Goal: Information Seeking & Learning: Learn about a topic

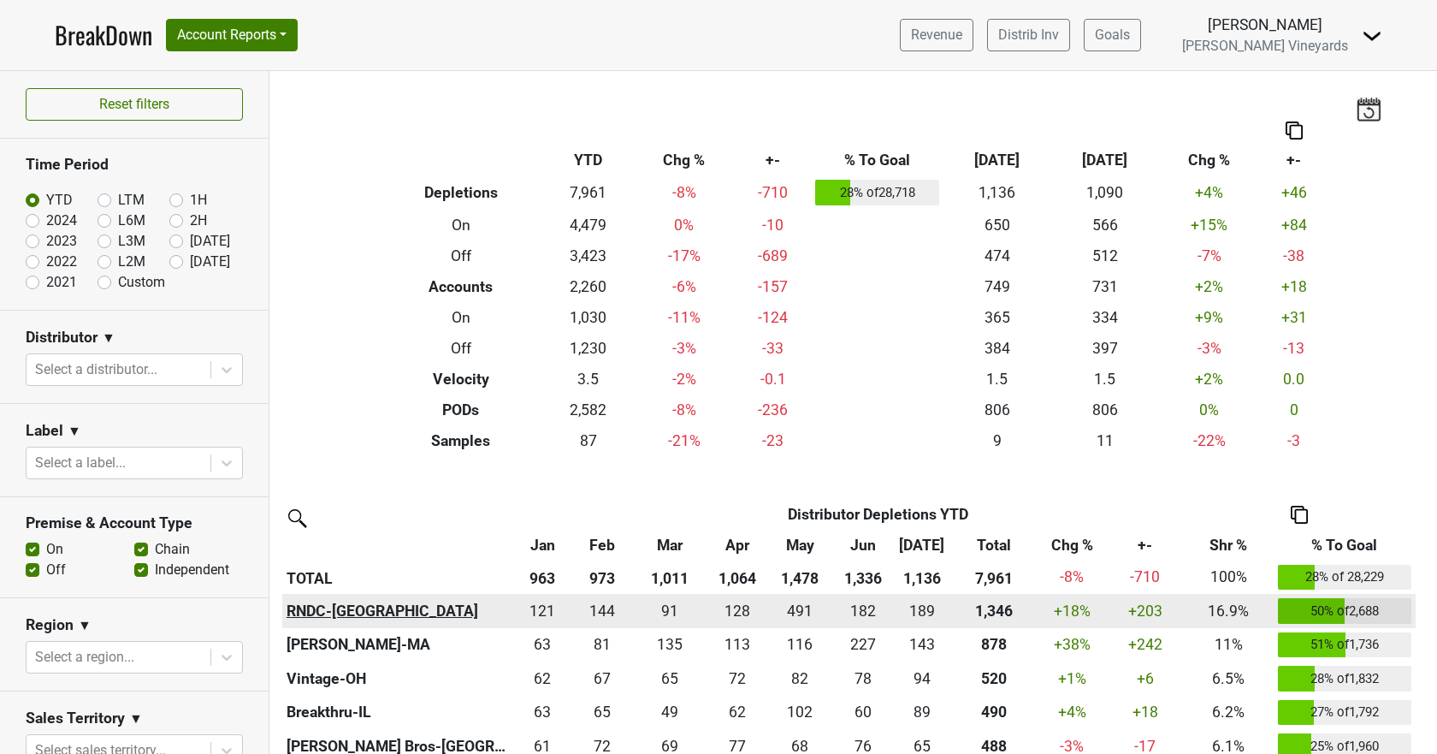
click at [313, 607] on th "RNDC-[GEOGRAPHIC_DATA]" at bounding box center [397, 611] width 231 height 34
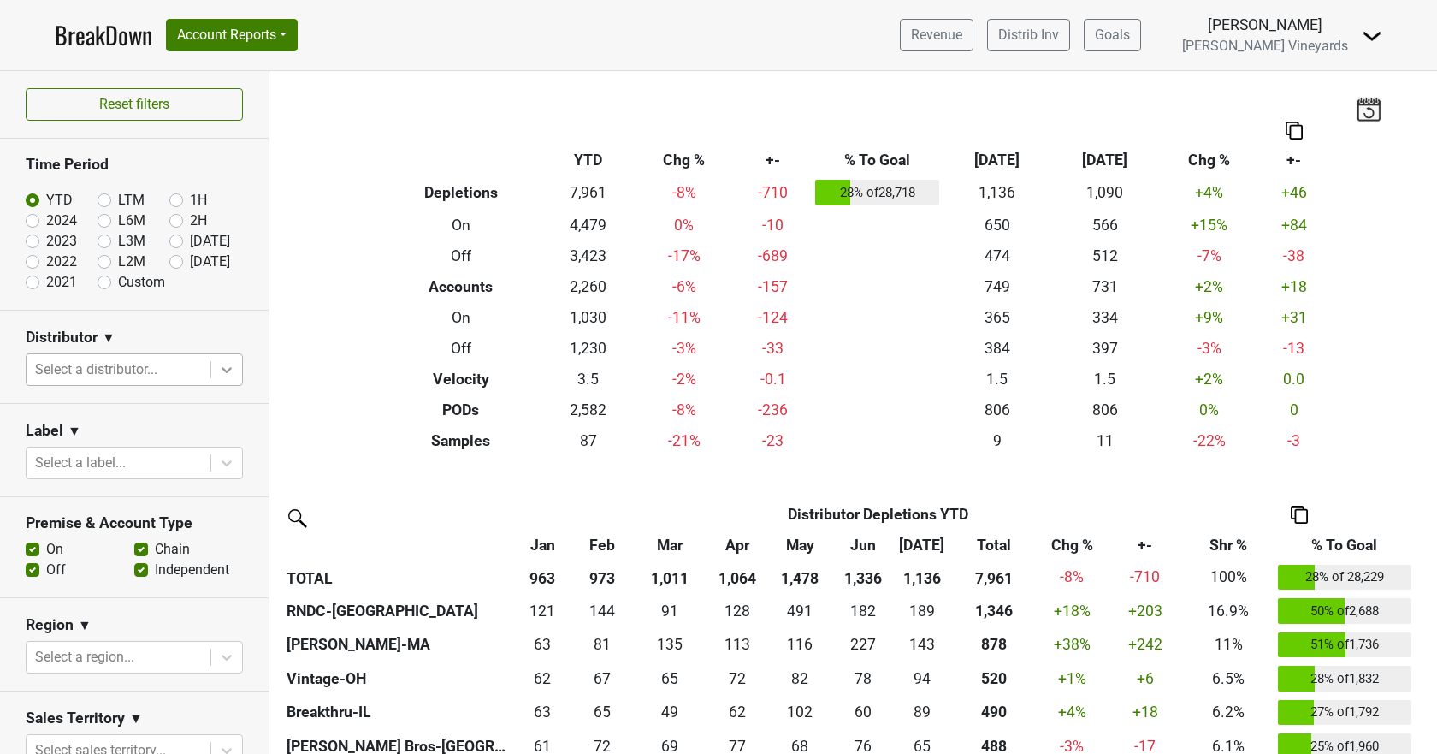
click at [218, 365] on icon at bounding box center [226, 369] width 17 height 17
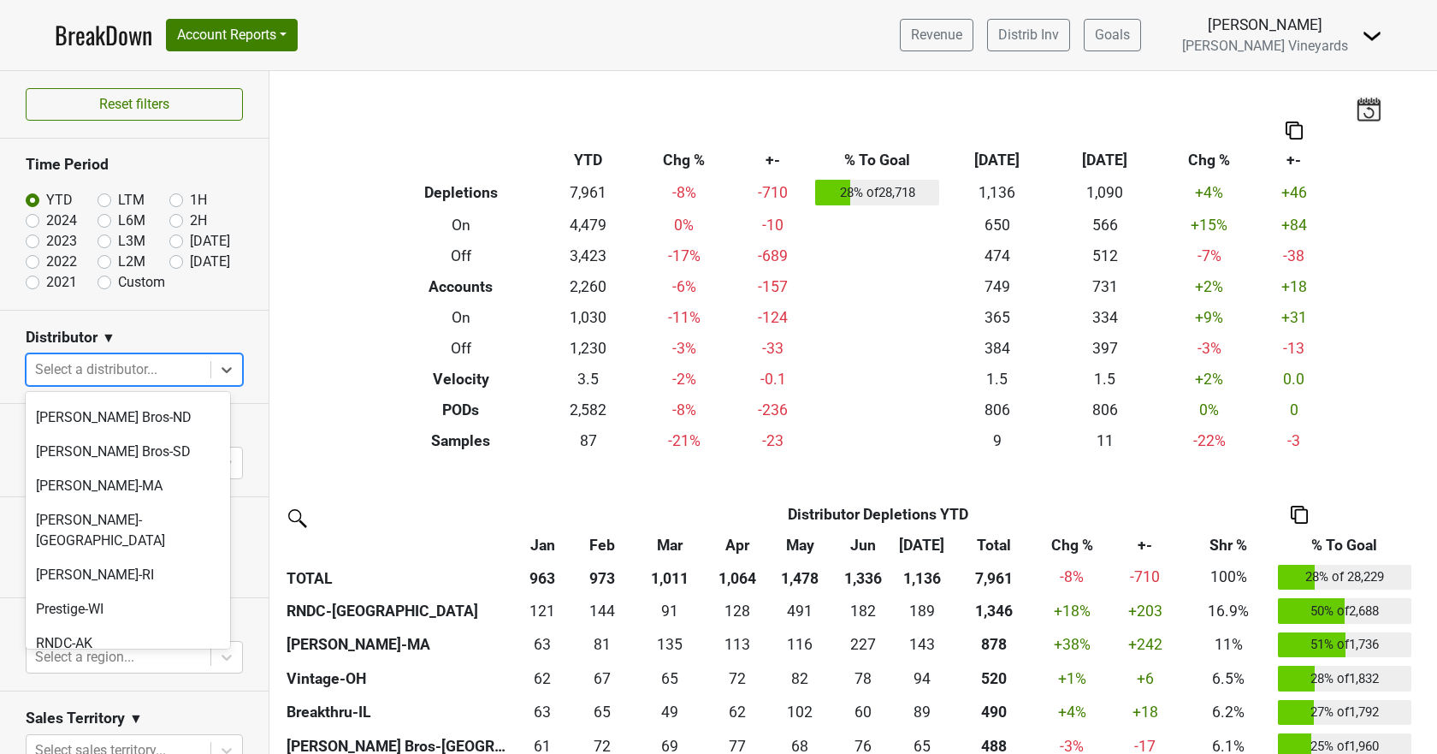
scroll to position [896, 0]
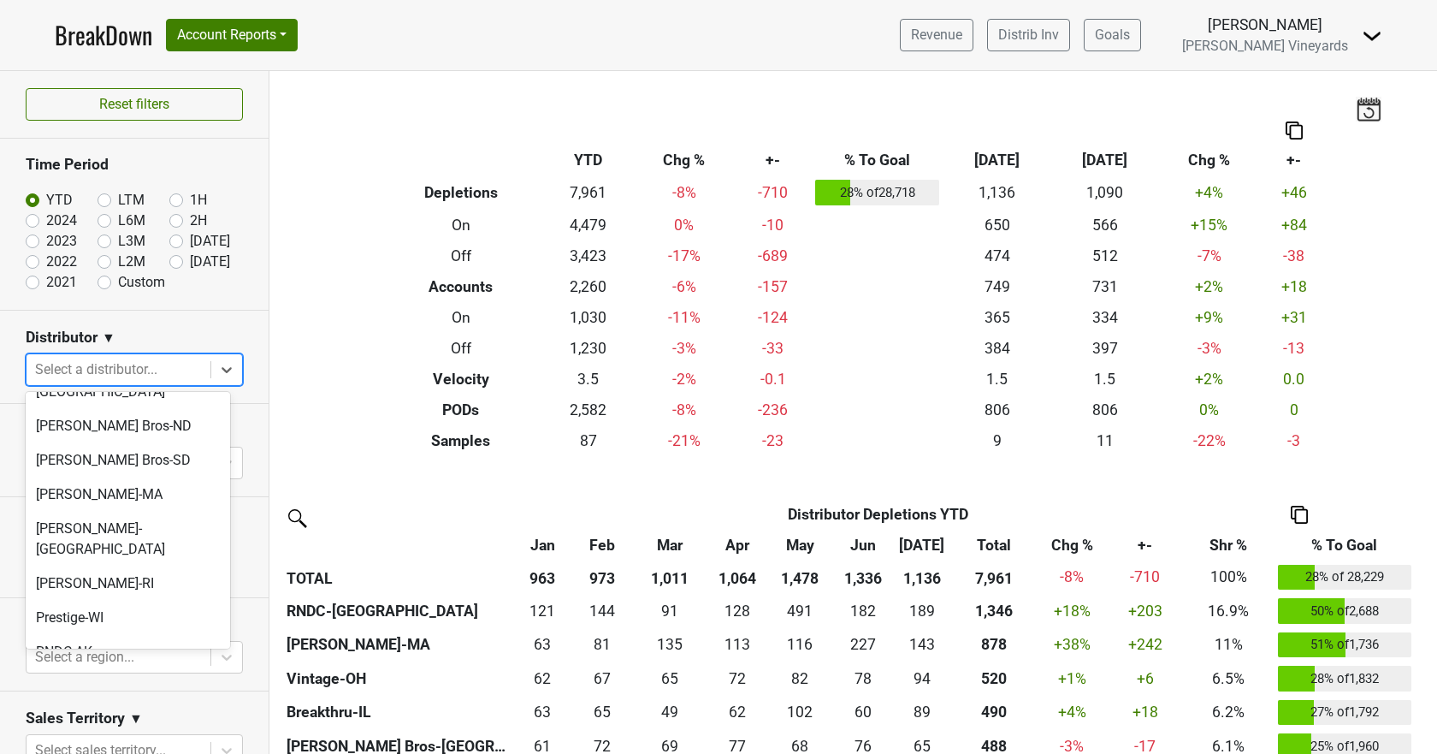
click at [119, 669] on div "RNDC-[GEOGRAPHIC_DATA]" at bounding box center [128, 686] width 204 height 34
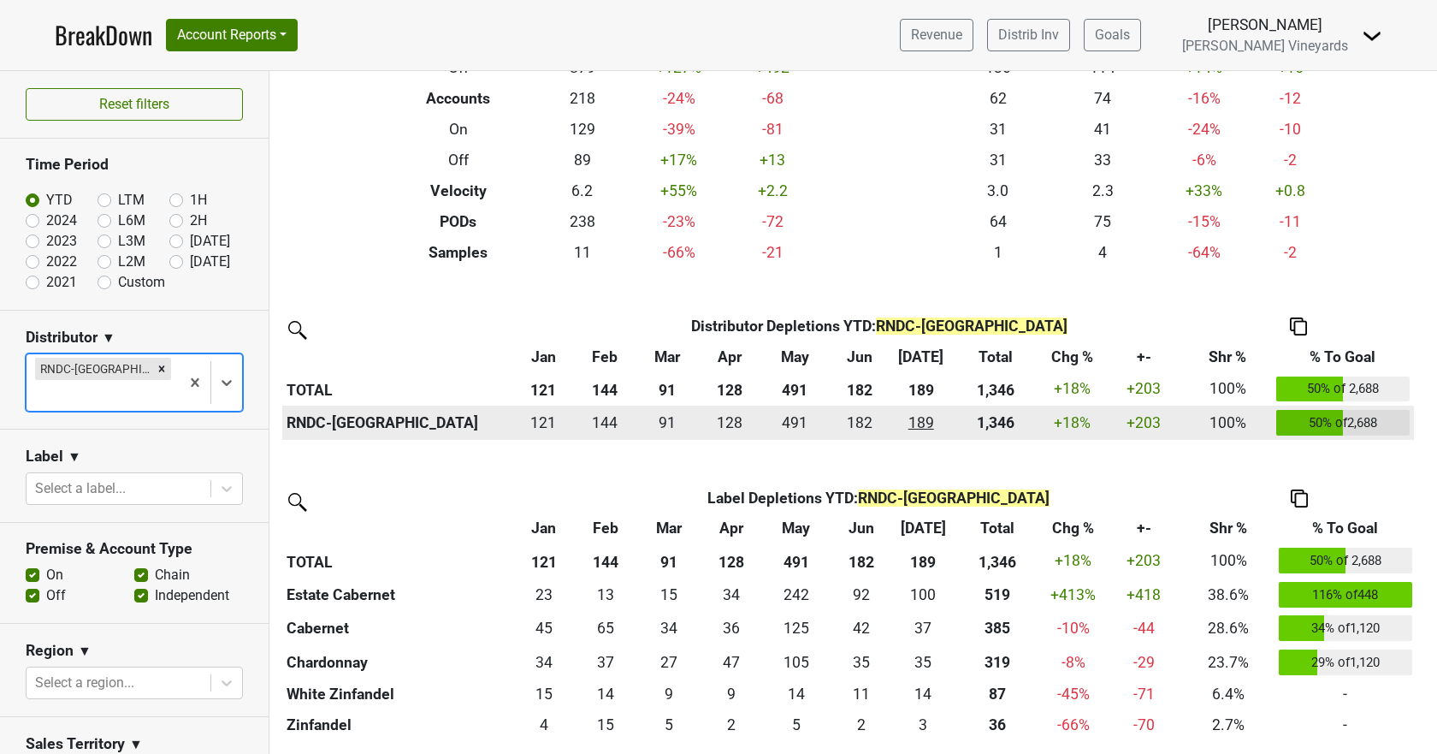
scroll to position [0, 0]
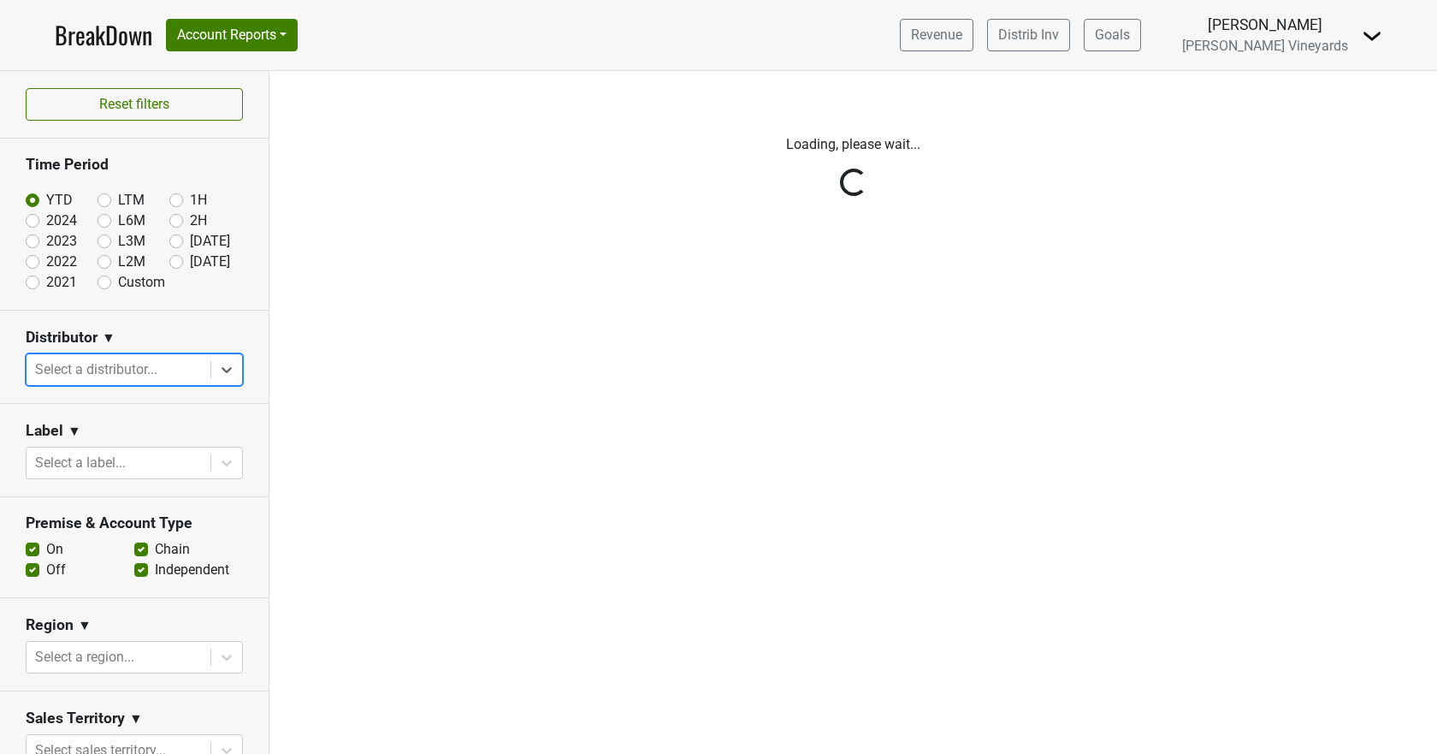
click at [225, 364] on div "Reset filters Time Period YTD LTM 1H 2024 L6M 2H 2023 L3M Jul '25 2022 L2M Aug …" at bounding box center [134, 412] width 269 height 683
click at [214, 364] on div "Reset filters Time Period YTD LTM 1H 2024 L6M 2H 2023 L3M Jul '25 2022 L2M Aug …" at bounding box center [134, 412] width 269 height 683
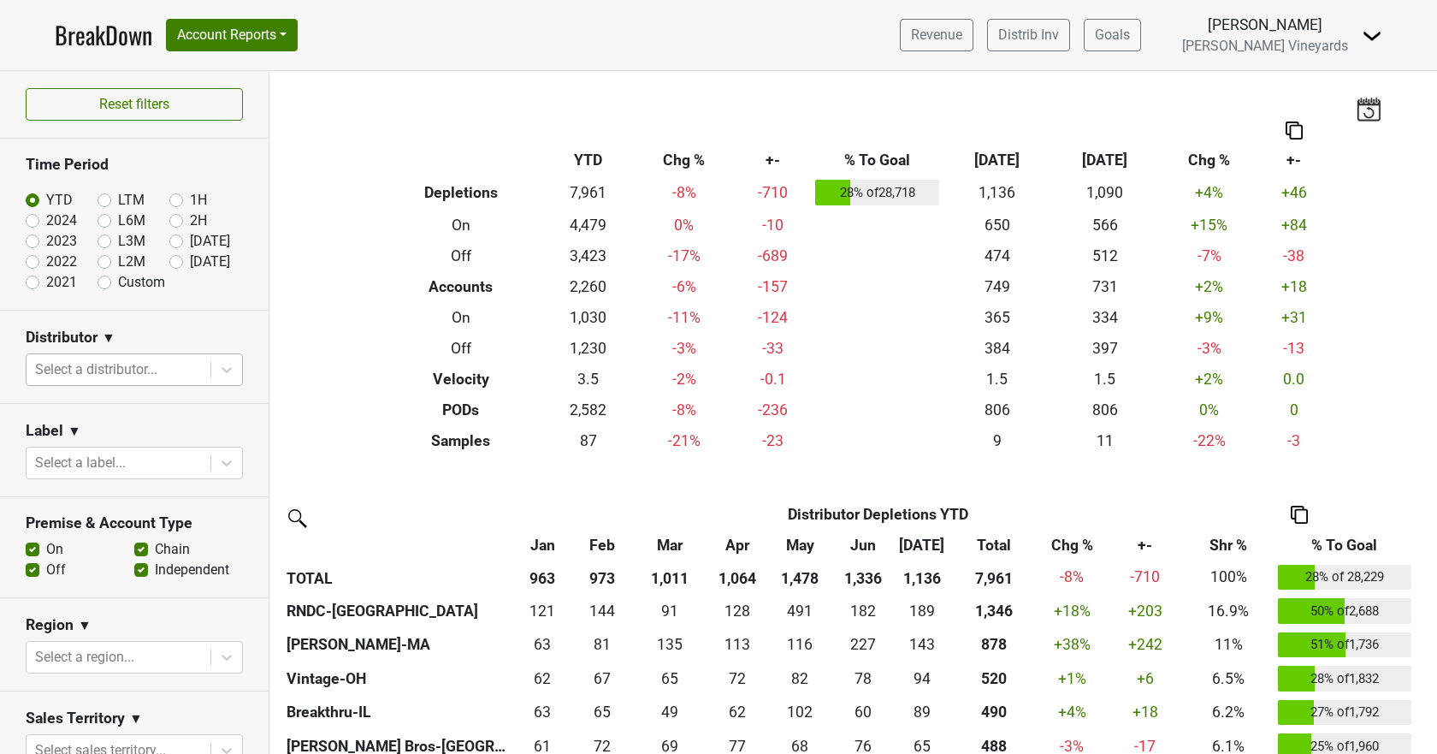
click at [131, 374] on div at bounding box center [118, 370] width 167 height 24
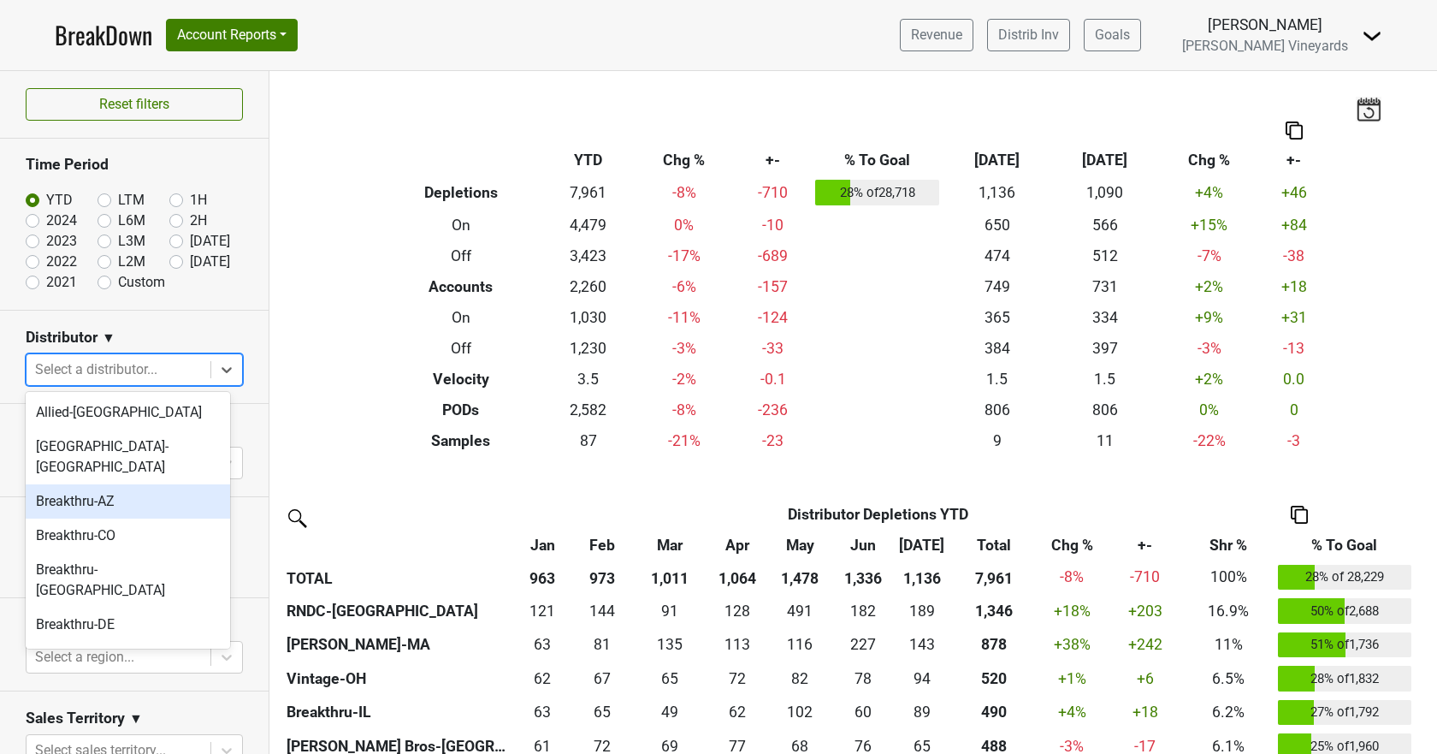
click at [89, 493] on div "Breakthru-AZ" at bounding box center [128, 501] width 204 height 34
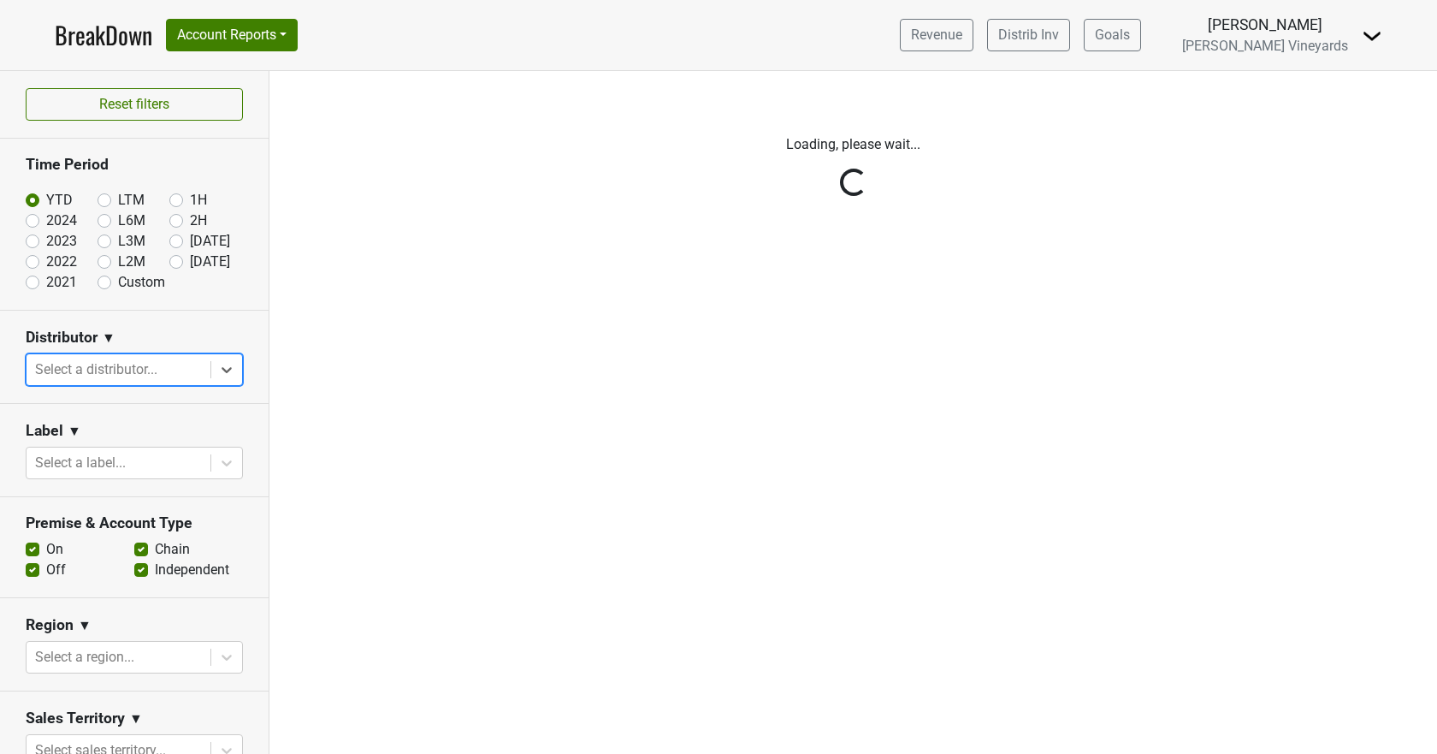
click at [216, 363] on div "Reset filters Time Period YTD LTM 1H 2024 L6M 2H 2023 L3M Jul '25 2022 L2M Aug …" at bounding box center [134, 412] width 269 height 683
click at [220, 372] on div "Reset filters Time Period YTD LTM 1H 2024 L6M 2H 2023 L3M Jul '25 2022 L2M Aug …" at bounding box center [134, 412] width 269 height 683
click at [118, 368] on div "Reset filters Time Period YTD LTM 1H 2024 L6M 2H 2023 L3M Jul '25 2022 L2M Aug …" at bounding box center [134, 412] width 269 height 683
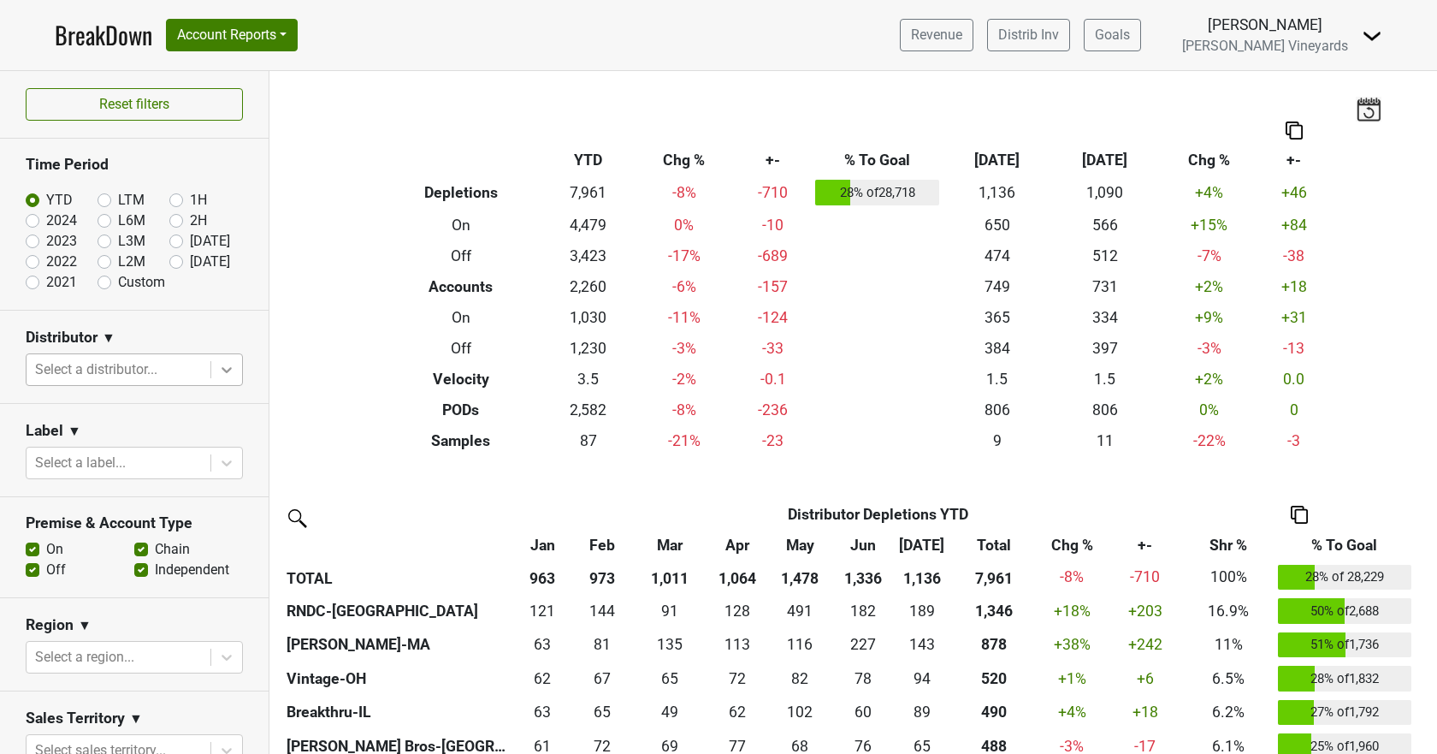
click at [218, 365] on icon at bounding box center [226, 369] width 17 height 17
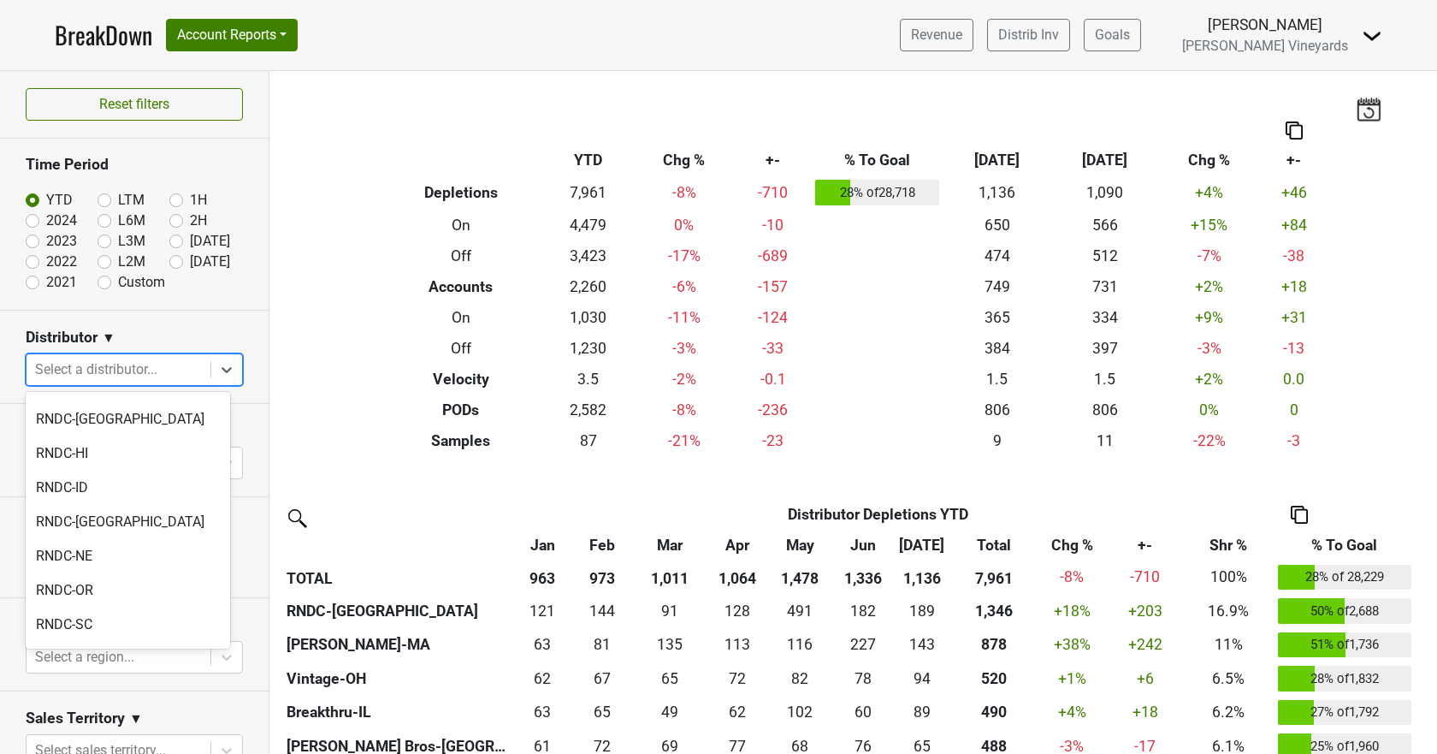
scroll to position [1283, 0]
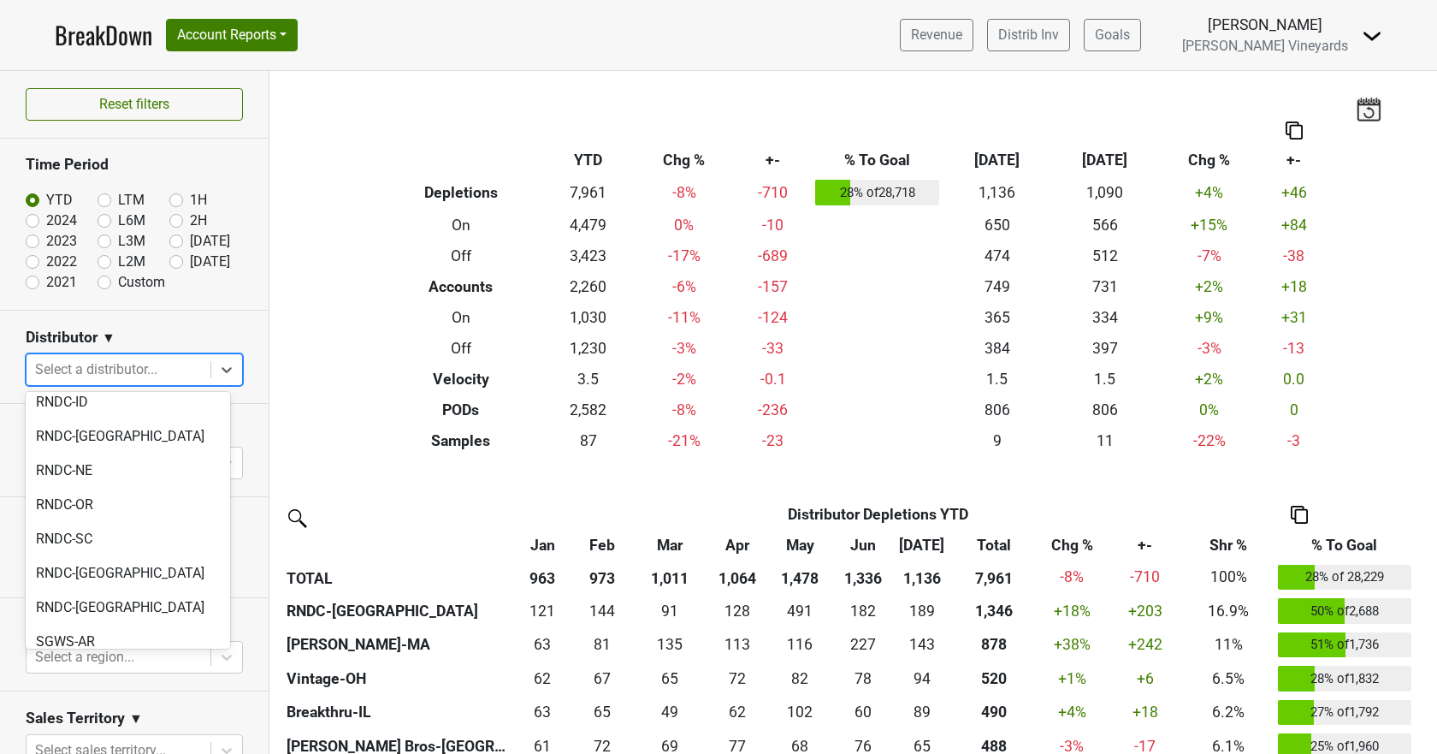
click at [38, 727] on div "SGWS-[GEOGRAPHIC_DATA]" at bounding box center [128, 744] width 204 height 34
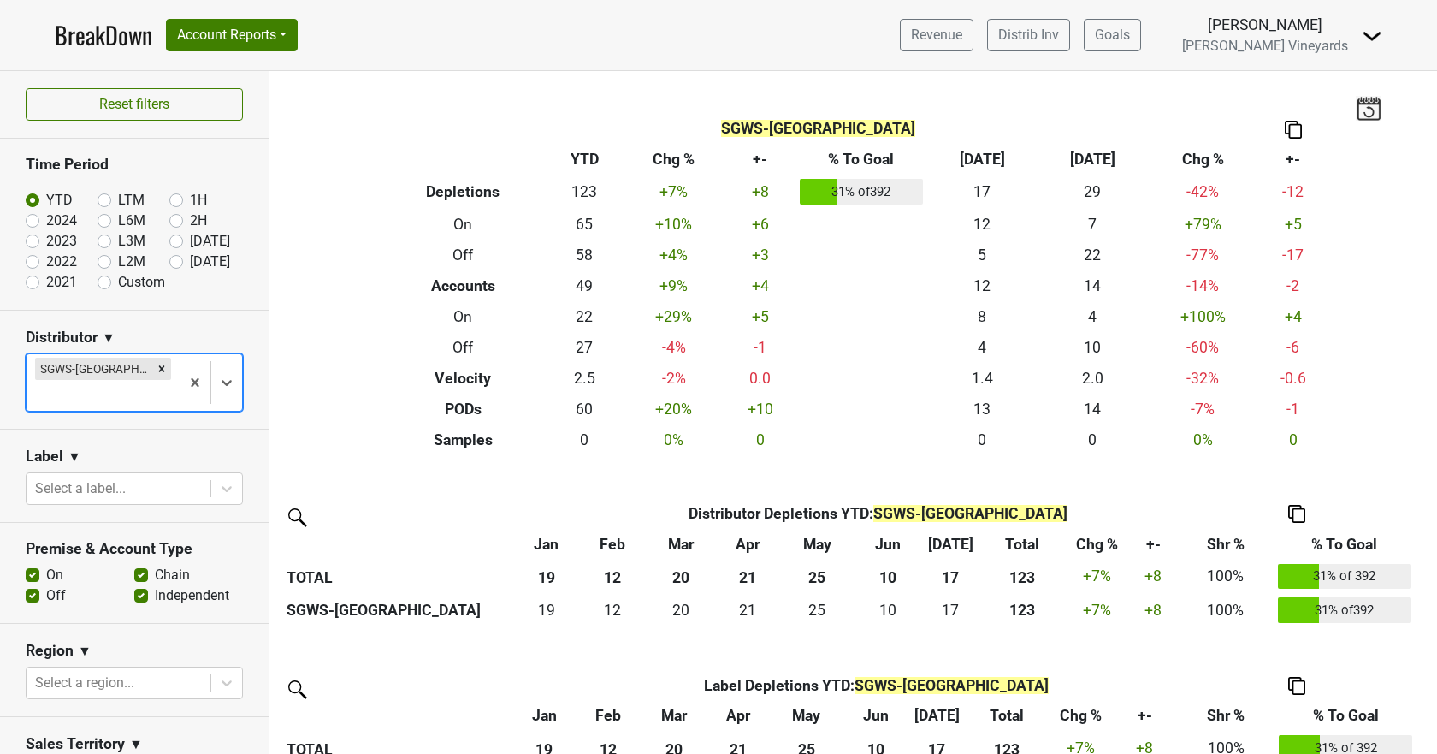
scroll to position [0, 0]
click at [94, 34] on link "BreakDown" at bounding box center [104, 35] width 98 height 36
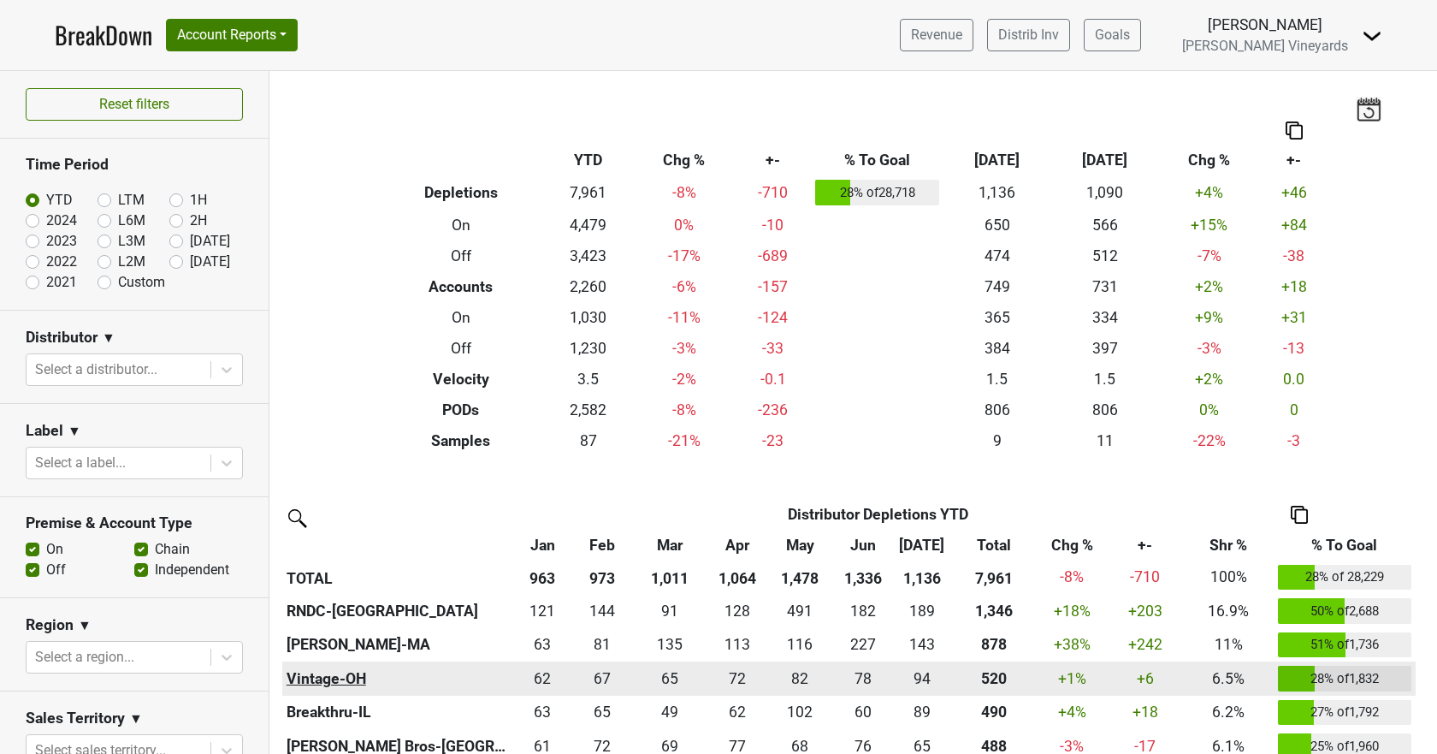
click at [305, 672] on th "Vintage-OH" at bounding box center [397, 678] width 231 height 34
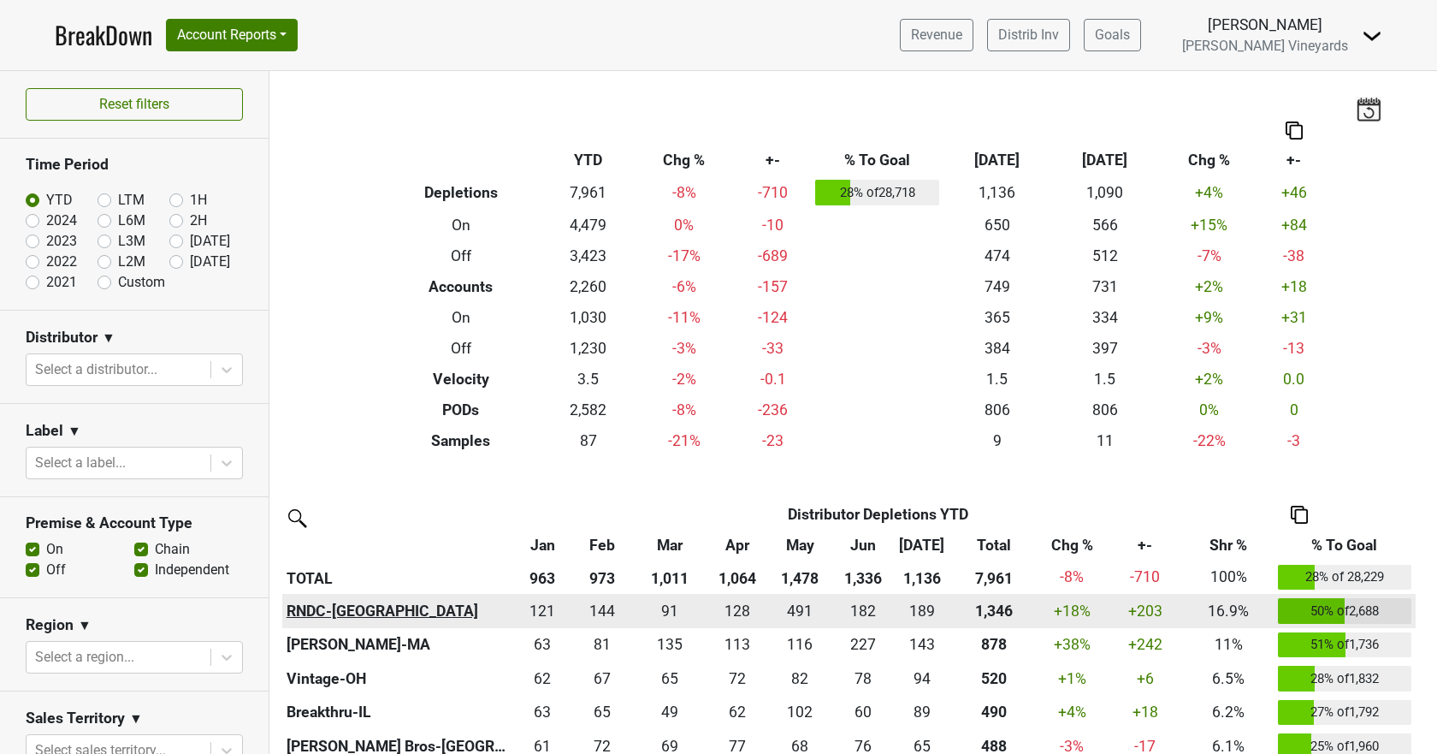
click at [335, 614] on th "RNDC-[GEOGRAPHIC_DATA]" at bounding box center [397, 611] width 231 height 34
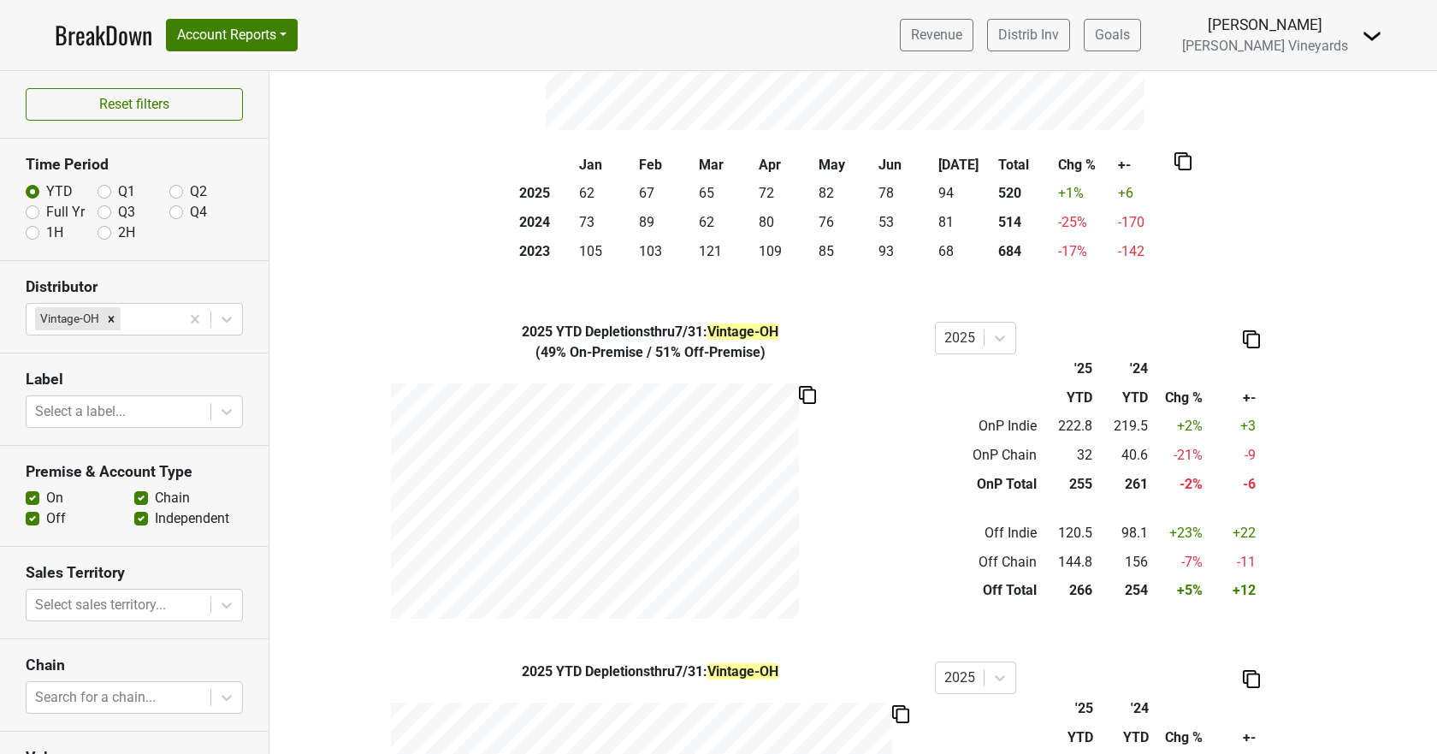
scroll to position [557, 0]
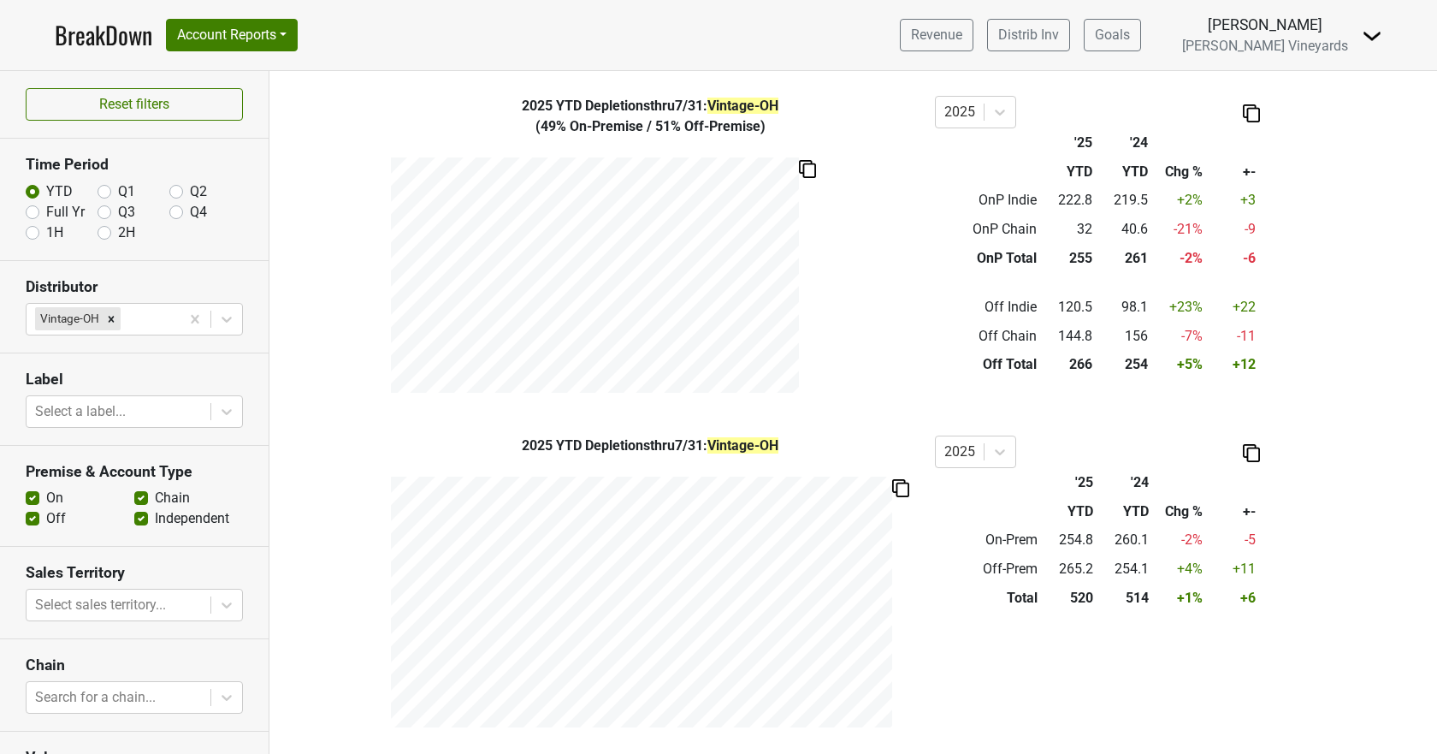
click at [129, 11] on nav "BreakDown Account Reports SuperRanker Map Award Progress Chain Compliance CRM N…" at bounding box center [718, 35] width 1355 height 70
click at [124, 29] on link "BreakDown" at bounding box center [104, 35] width 98 height 36
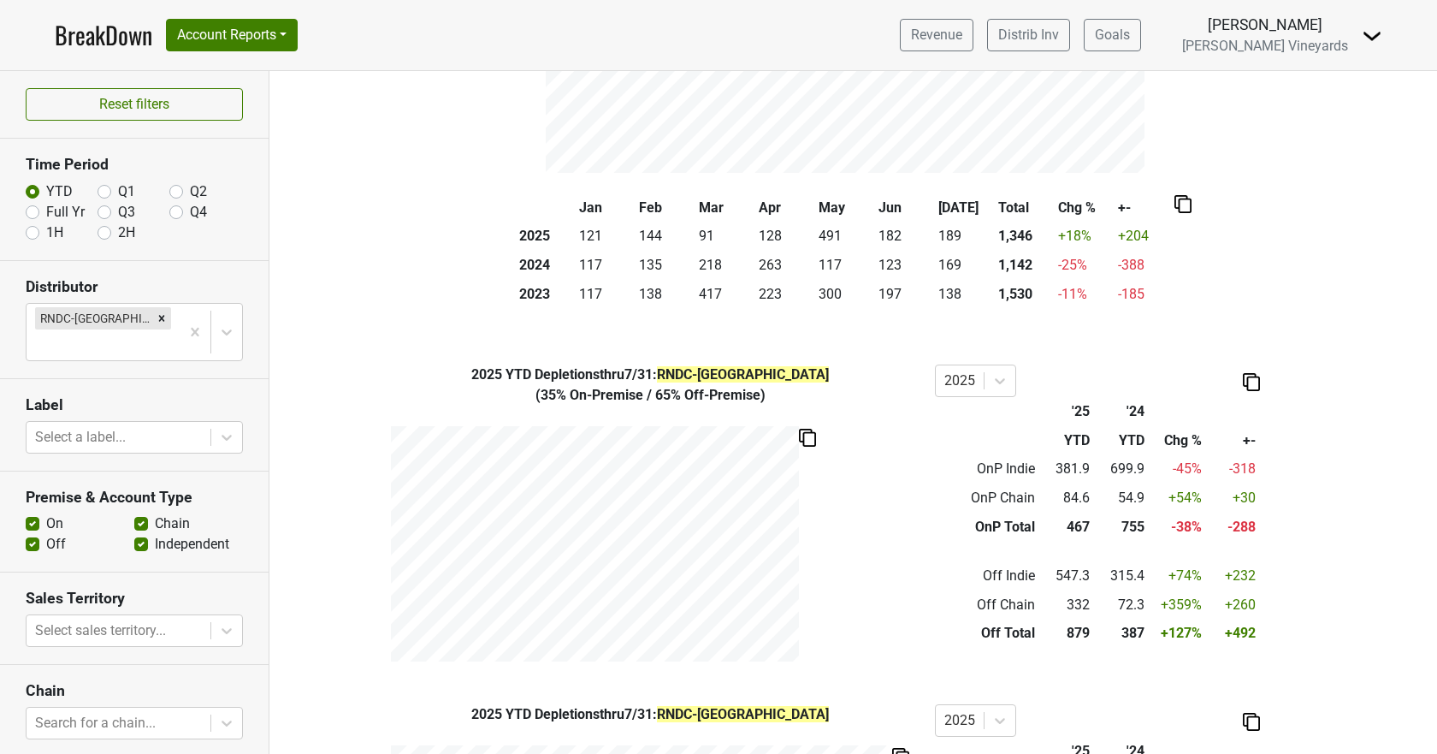
scroll to position [557, 0]
